Goal: Task Accomplishment & Management: Manage account settings

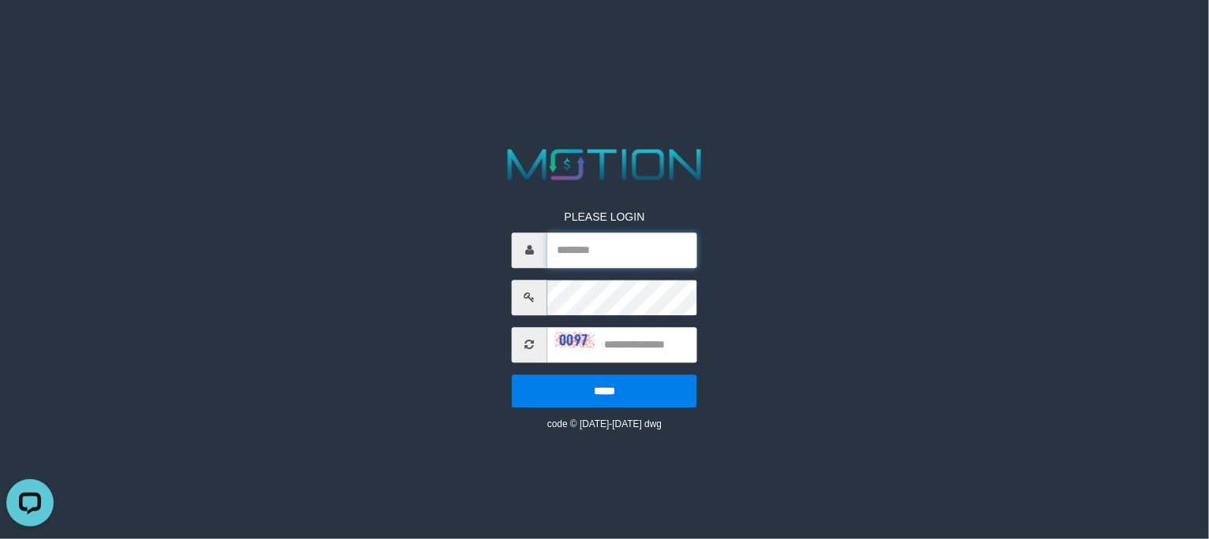
type input "********"
click at [648, 348] on input "text" at bounding box center [622, 344] width 150 height 35
